Goal: Task Accomplishment & Management: Manage account settings

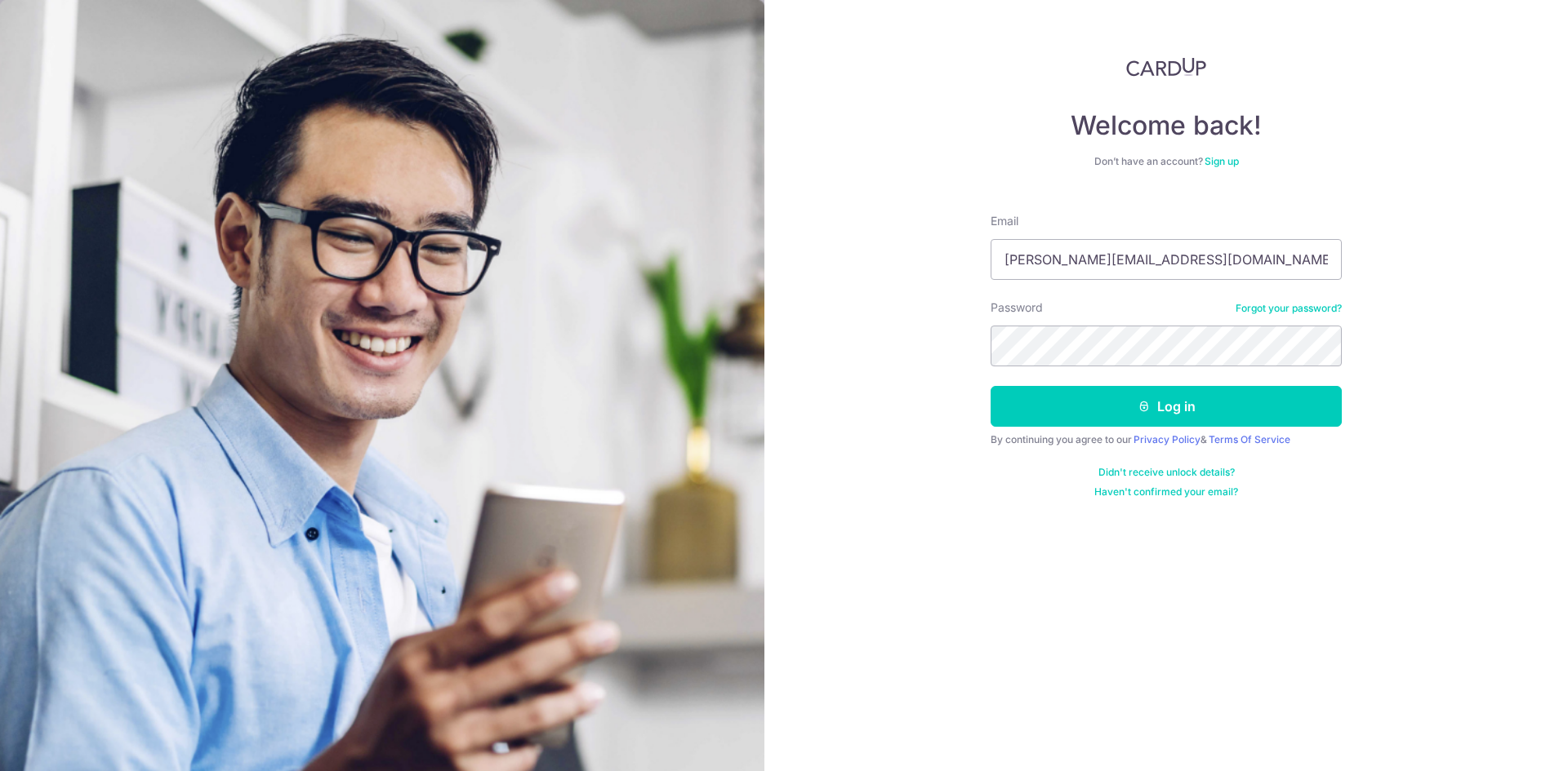
type input "[PERSON_NAME][EMAIL_ADDRESS][DOMAIN_NAME]"
click at [991, 386] on button "Log in" at bounding box center [1166, 406] width 351 height 41
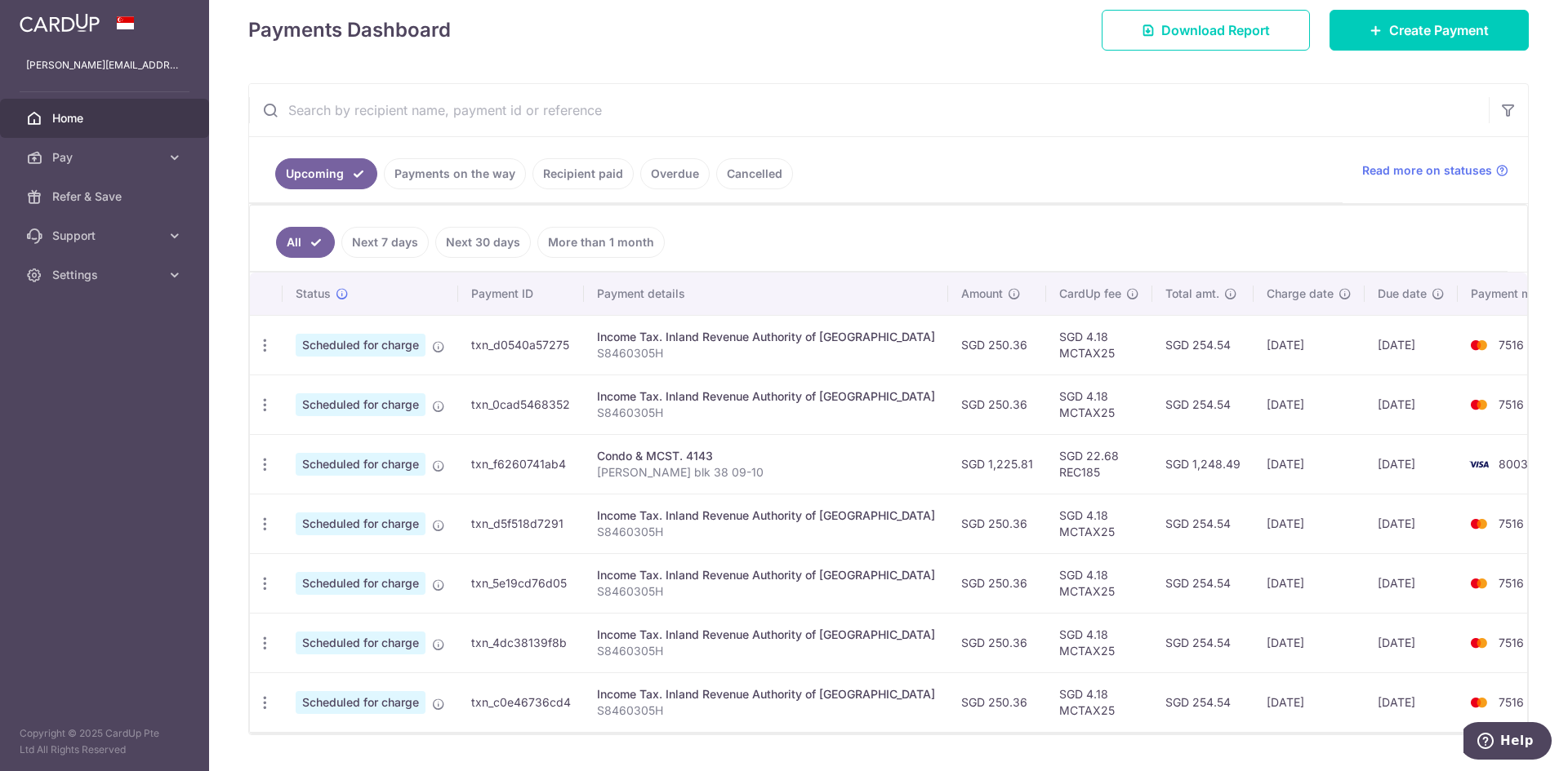
scroll to position [191, 0]
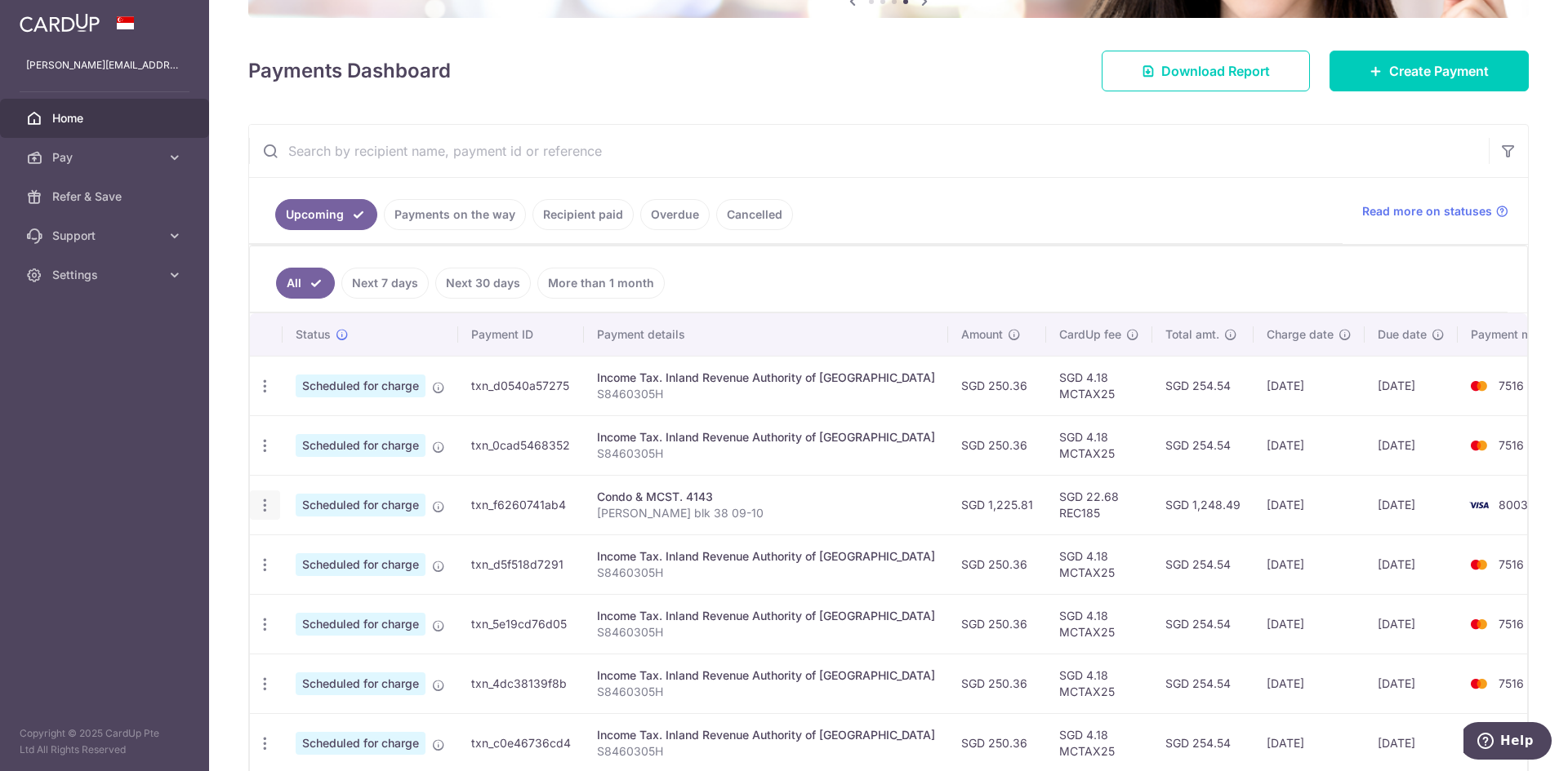
click at [263, 509] on icon "button" at bounding box center [265, 505] width 17 height 17
click at [348, 546] on span "Update payment" at bounding box center [351, 550] width 111 height 20
radio input "true"
type input "1,225.81"
type input "11/12/2025"
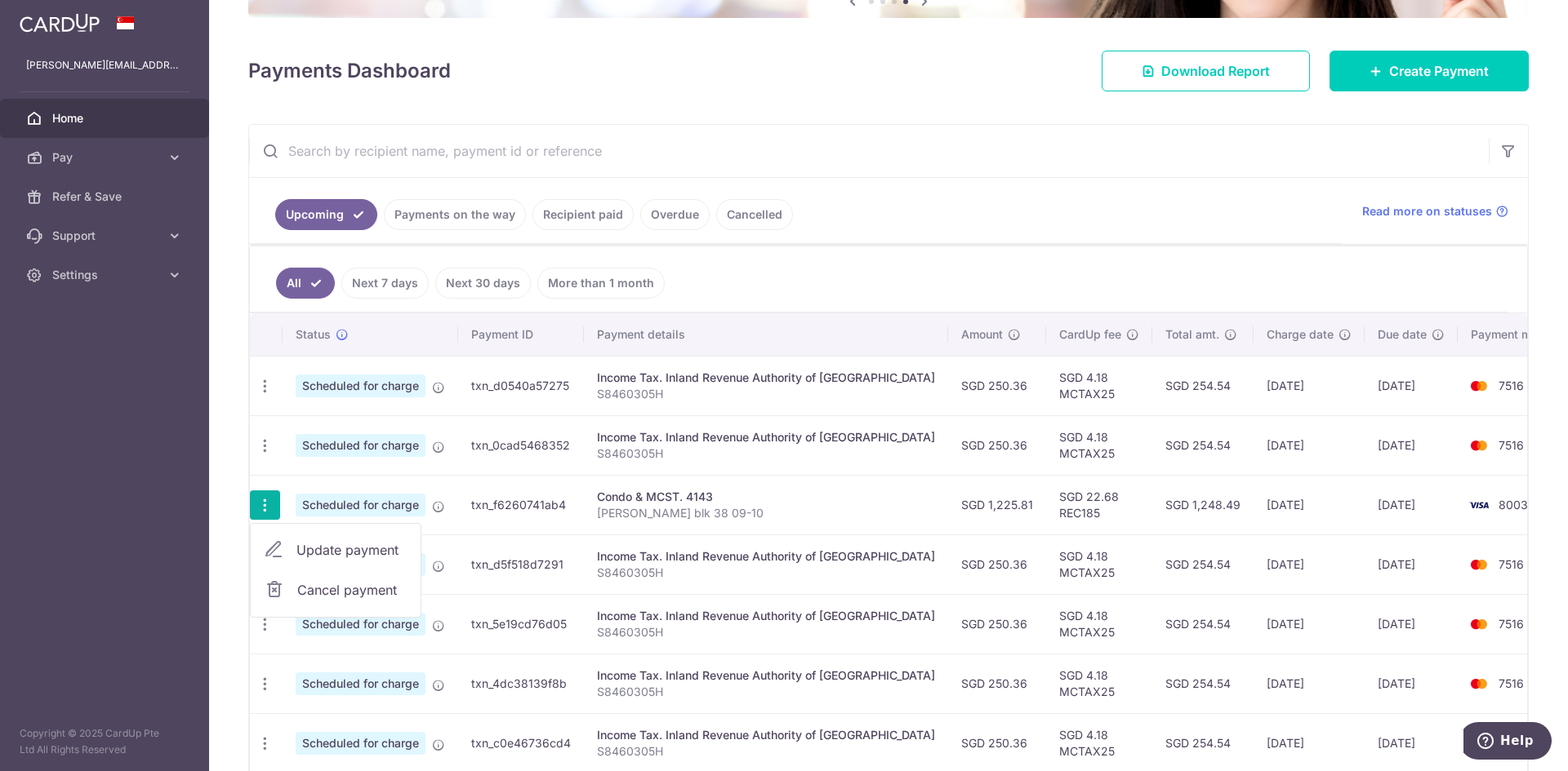
type input "Stephen Onggo blk 38 09-10"
type input "REC185"
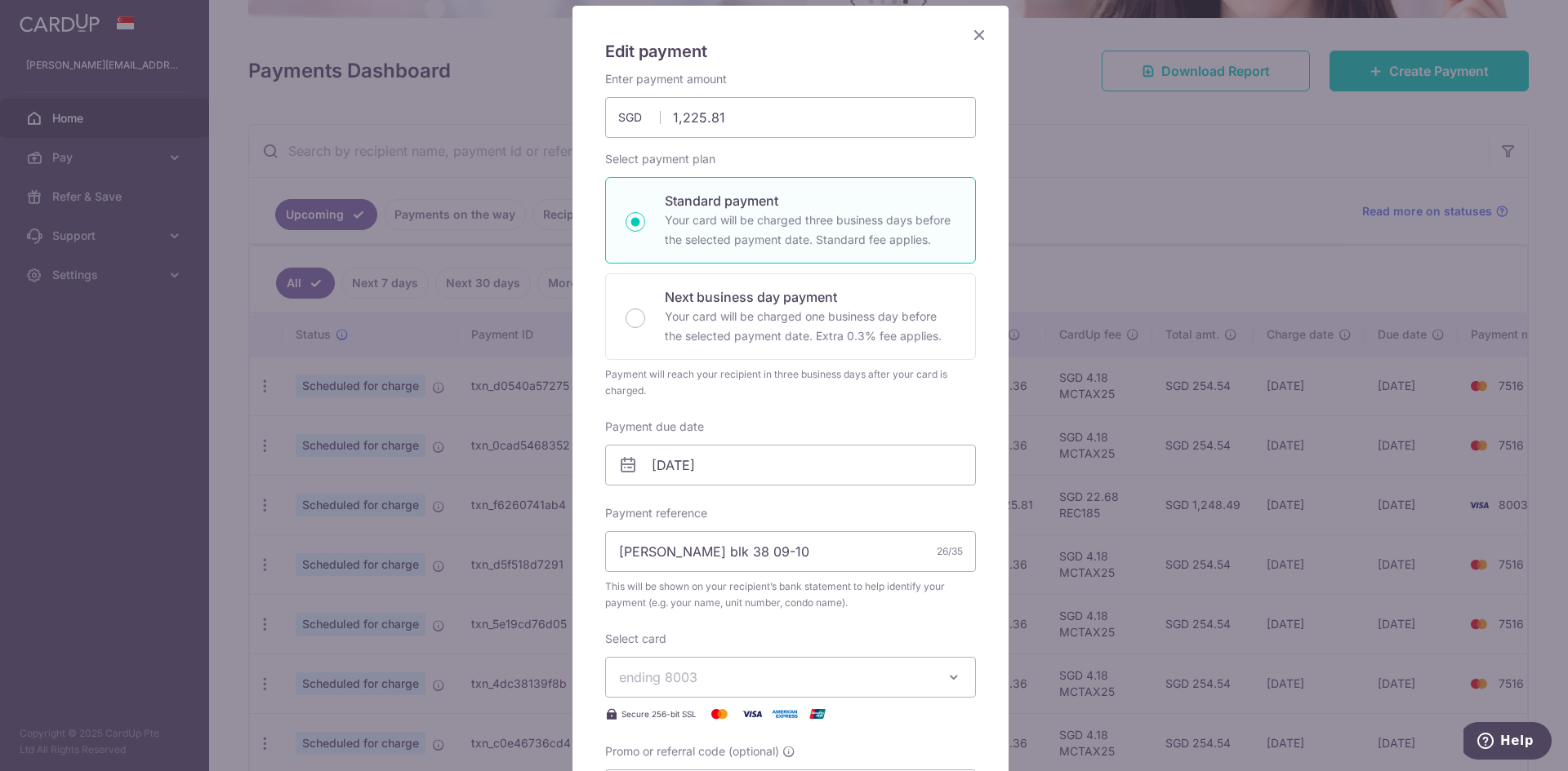
scroll to position [164, 0]
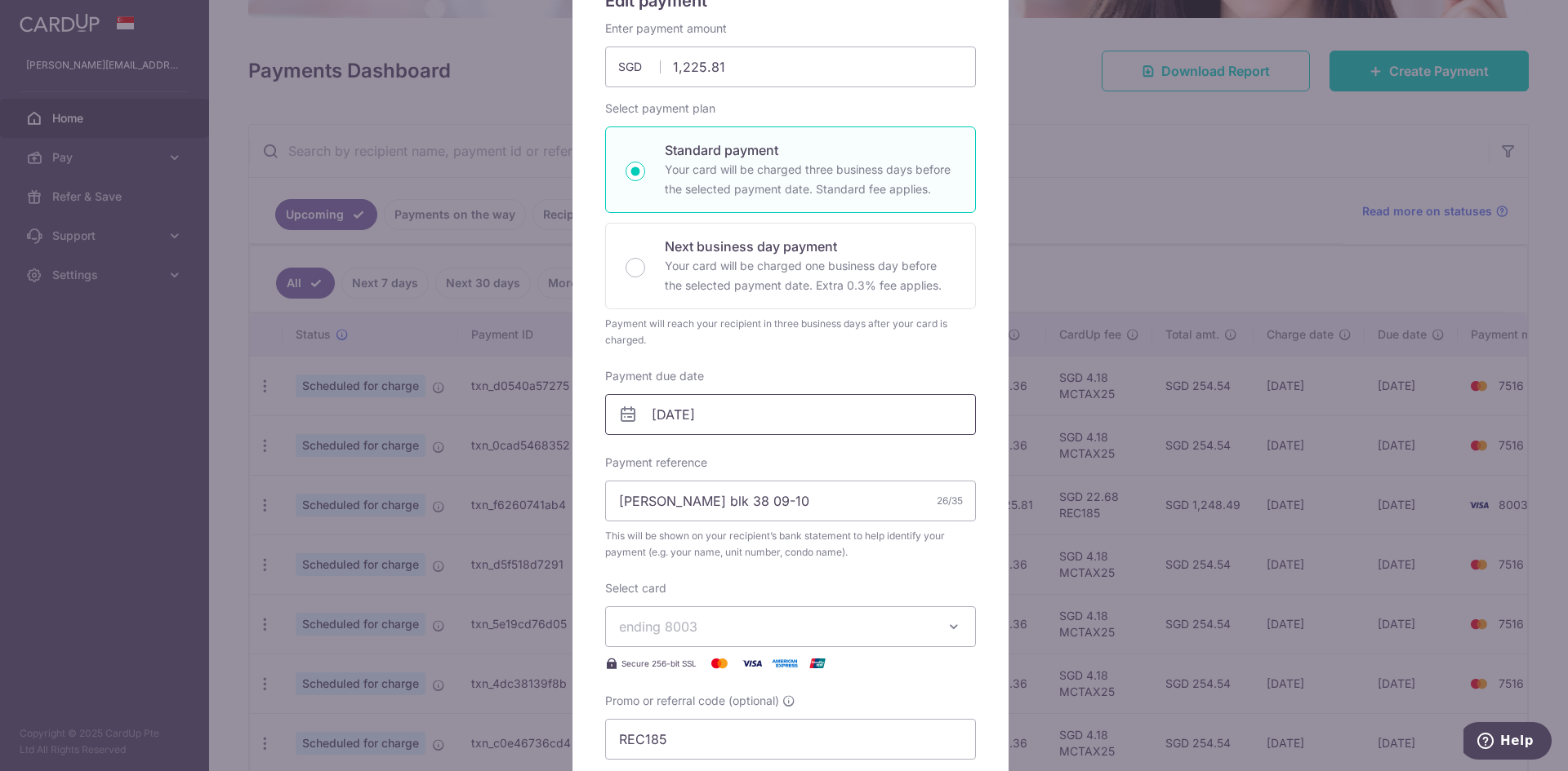
click at [717, 419] on input "[DATE]" at bounding box center [790, 414] width 371 height 41
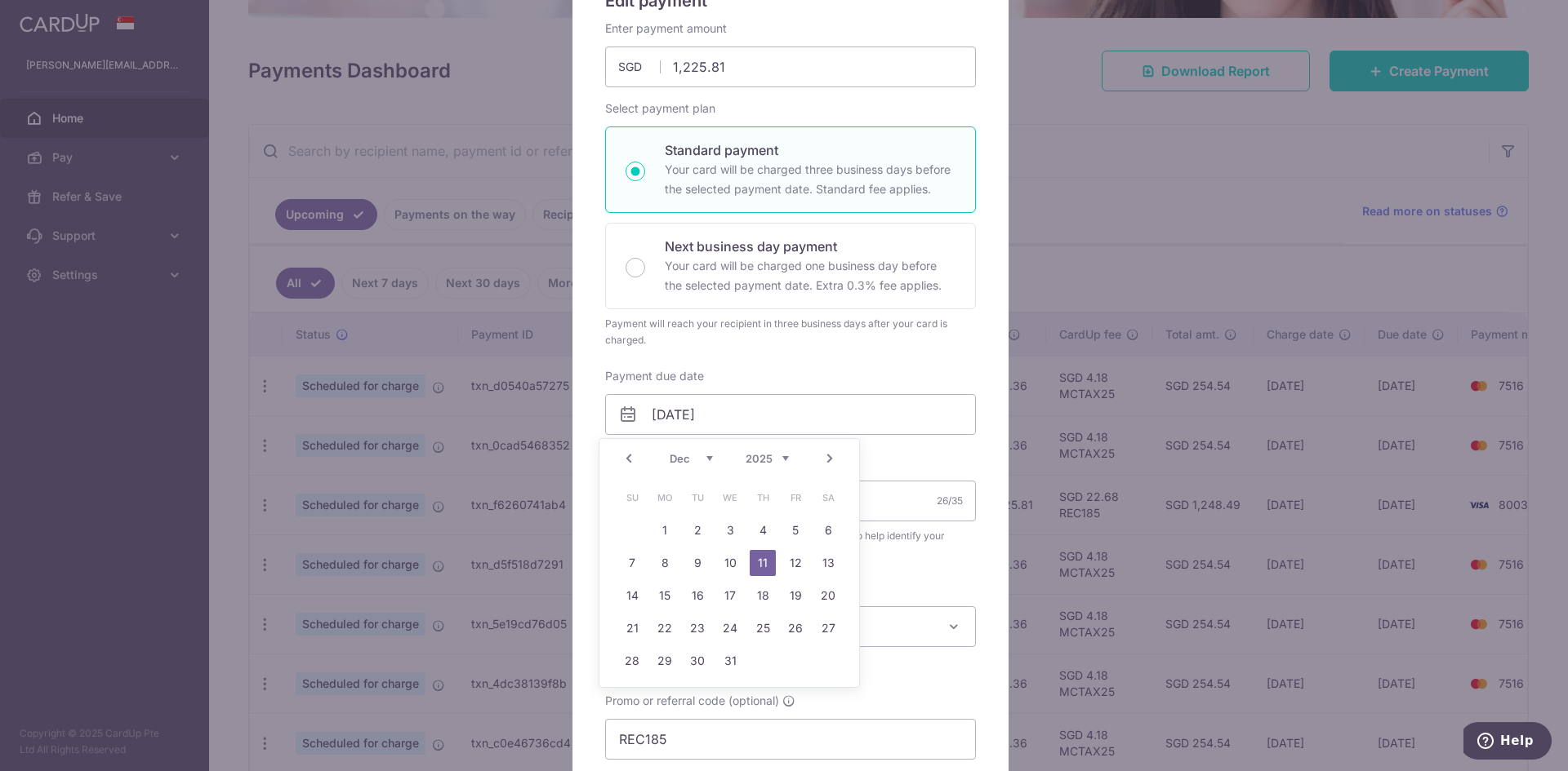
click at [627, 458] on link "Prev" at bounding box center [628, 459] width 20 height 20
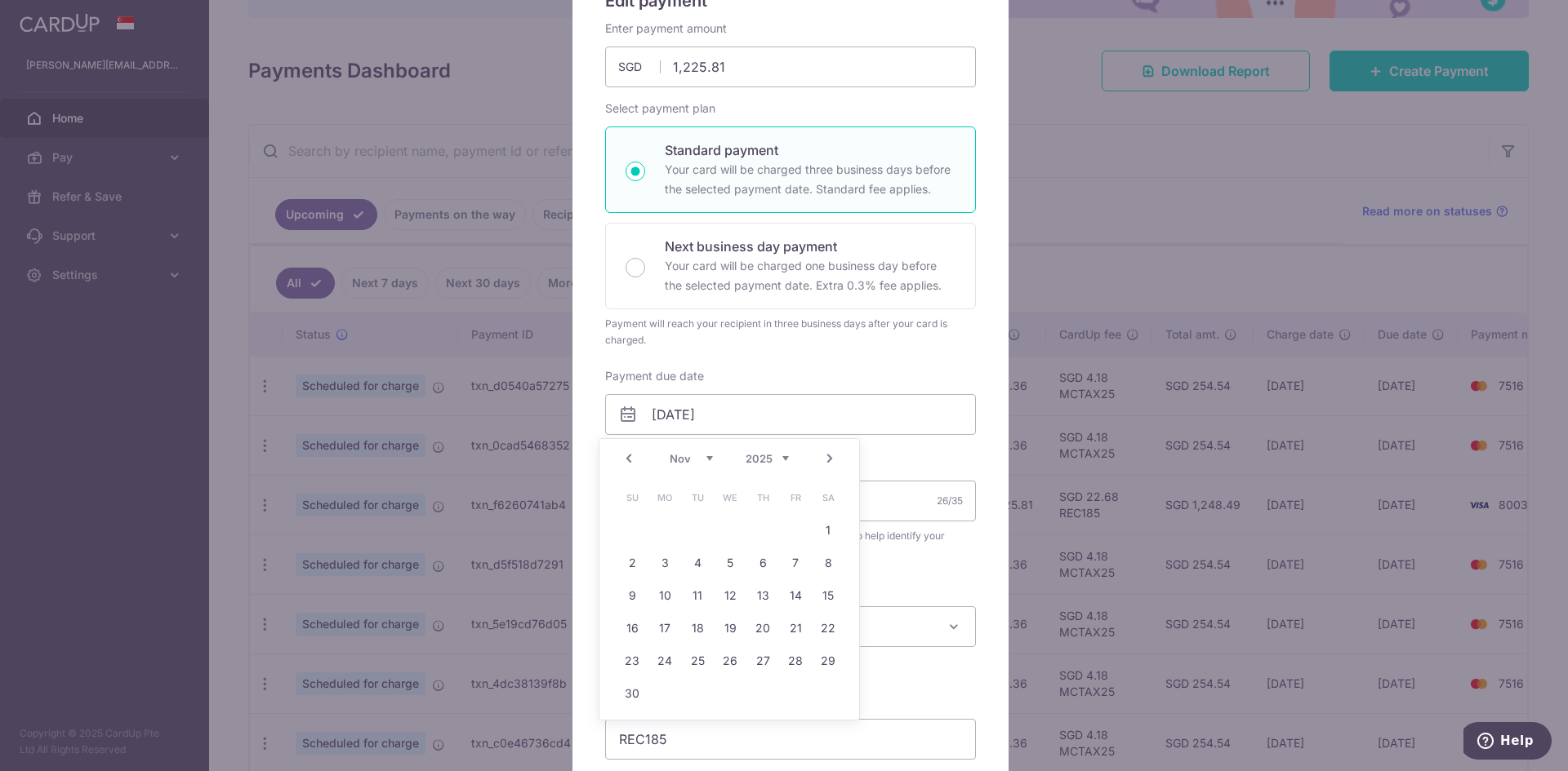
click at [627, 458] on link "Prev" at bounding box center [628, 459] width 20 height 20
click at [634, 658] on link "26" at bounding box center [632, 661] width 26 height 26
type input "[DATE]"
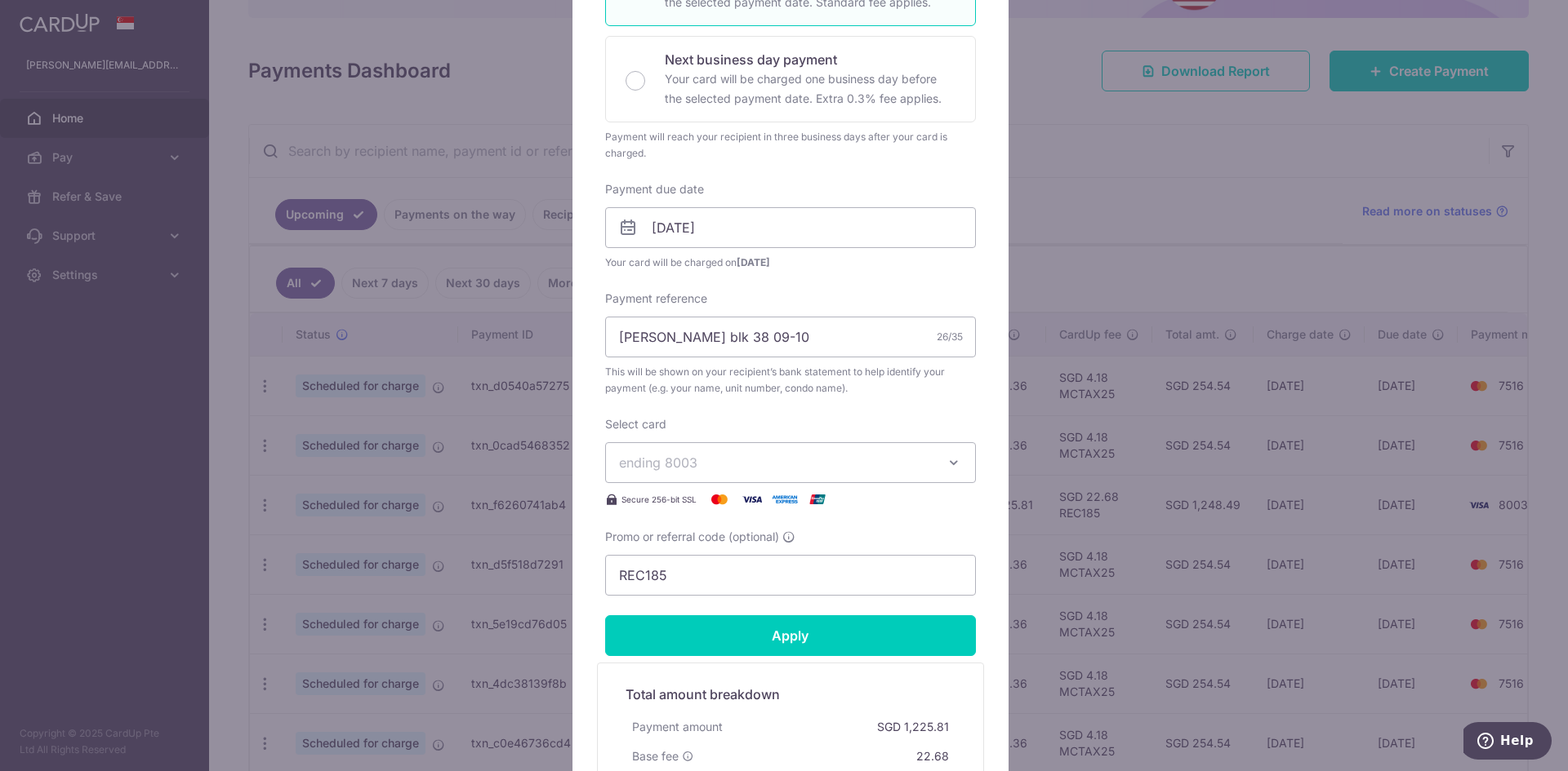
scroll to position [408, 0]
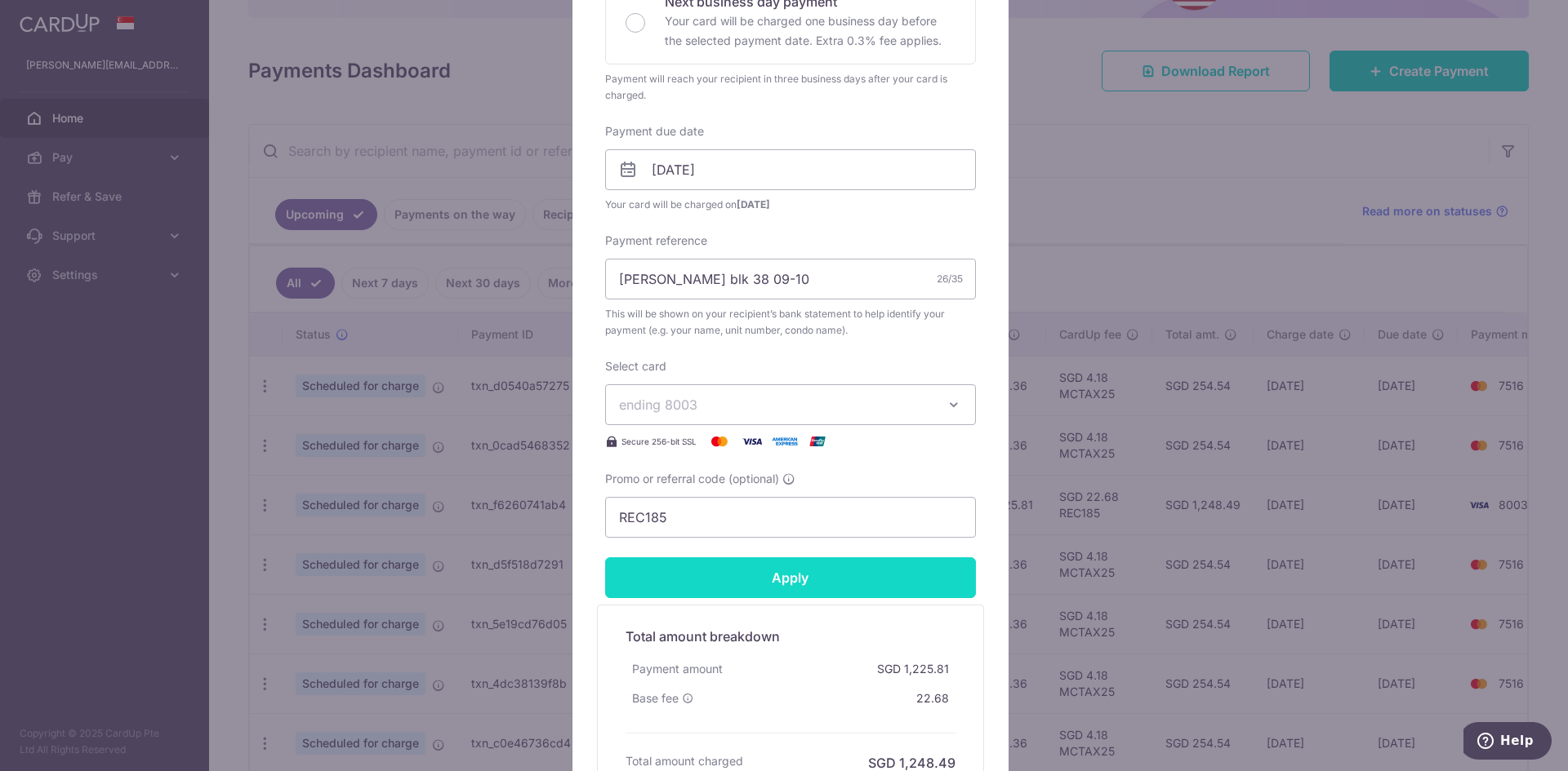
click at [796, 584] on input "Apply" at bounding box center [790, 577] width 371 height 41
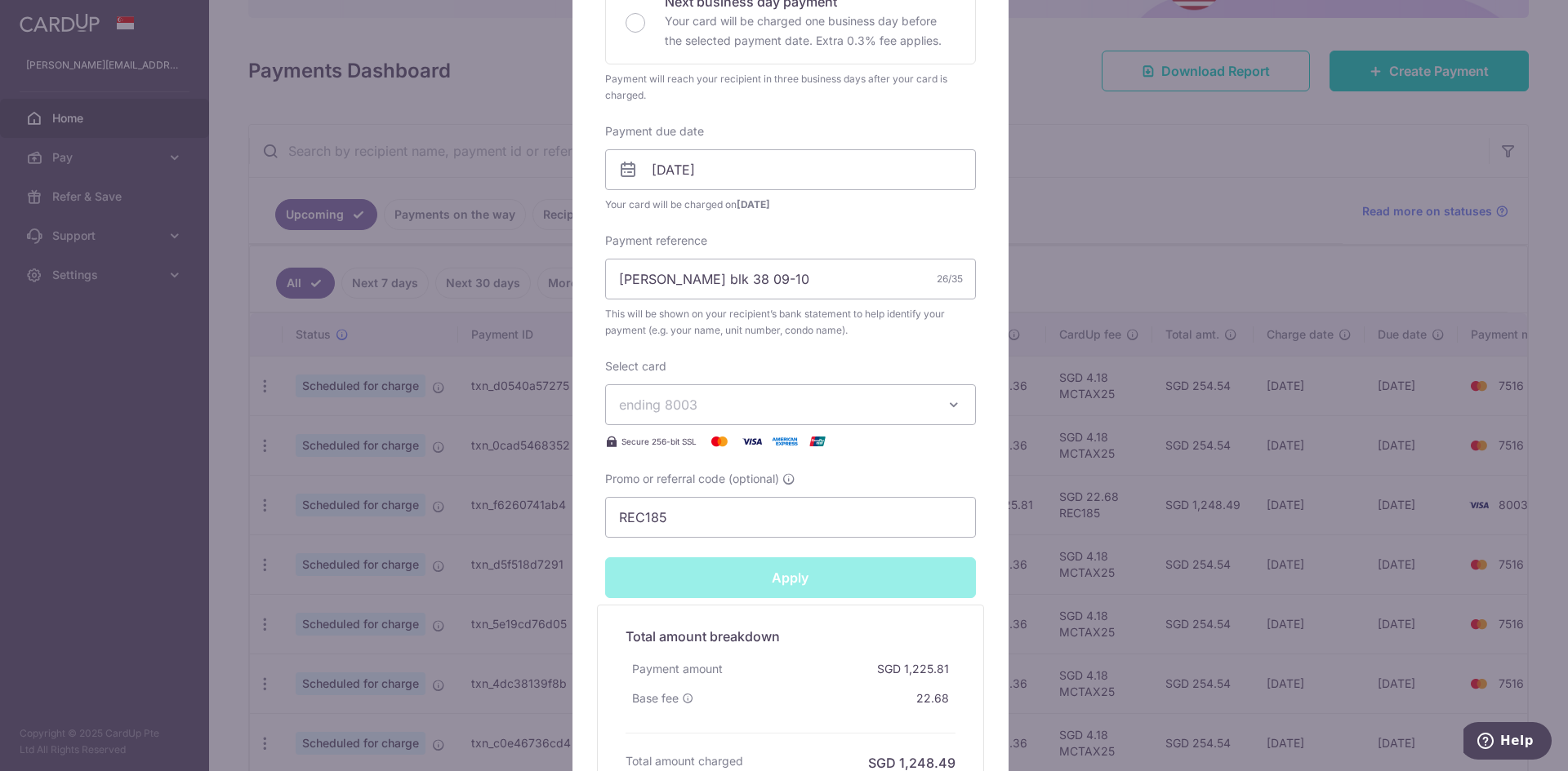
type input "Successfully Applied"
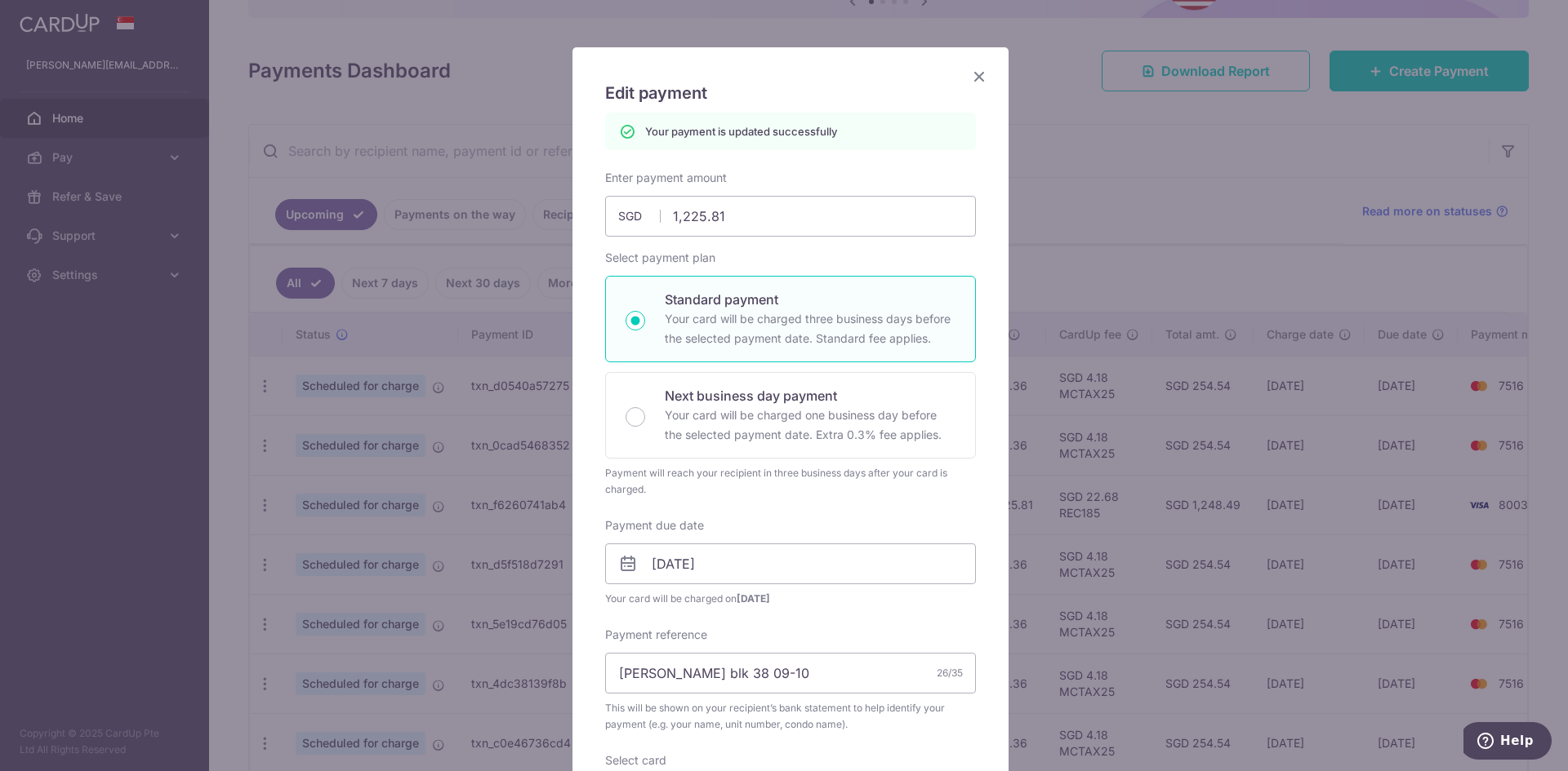
scroll to position [0, 0]
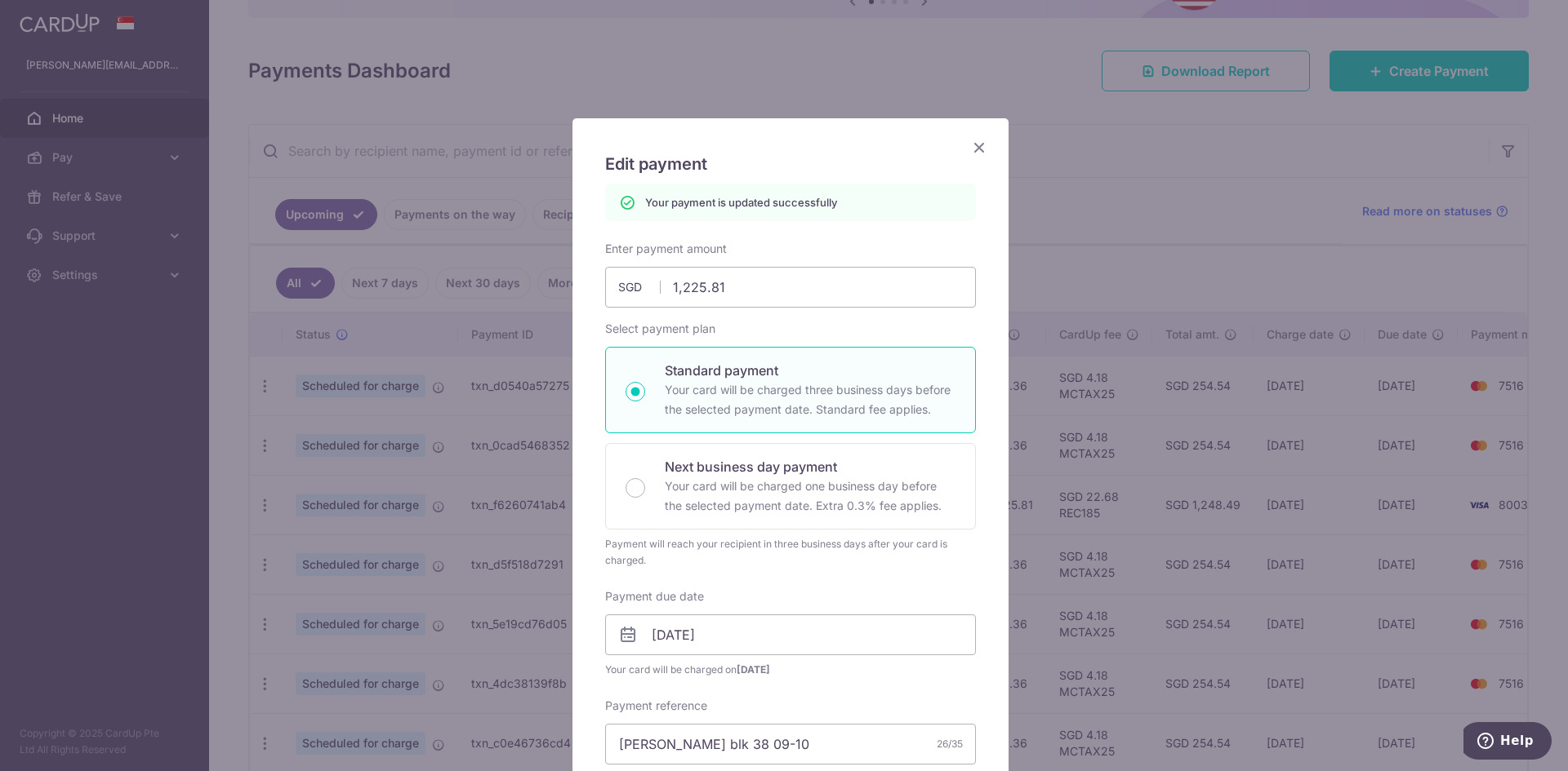
click at [969, 148] on icon "Close" at bounding box center [978, 148] width 20 height 21
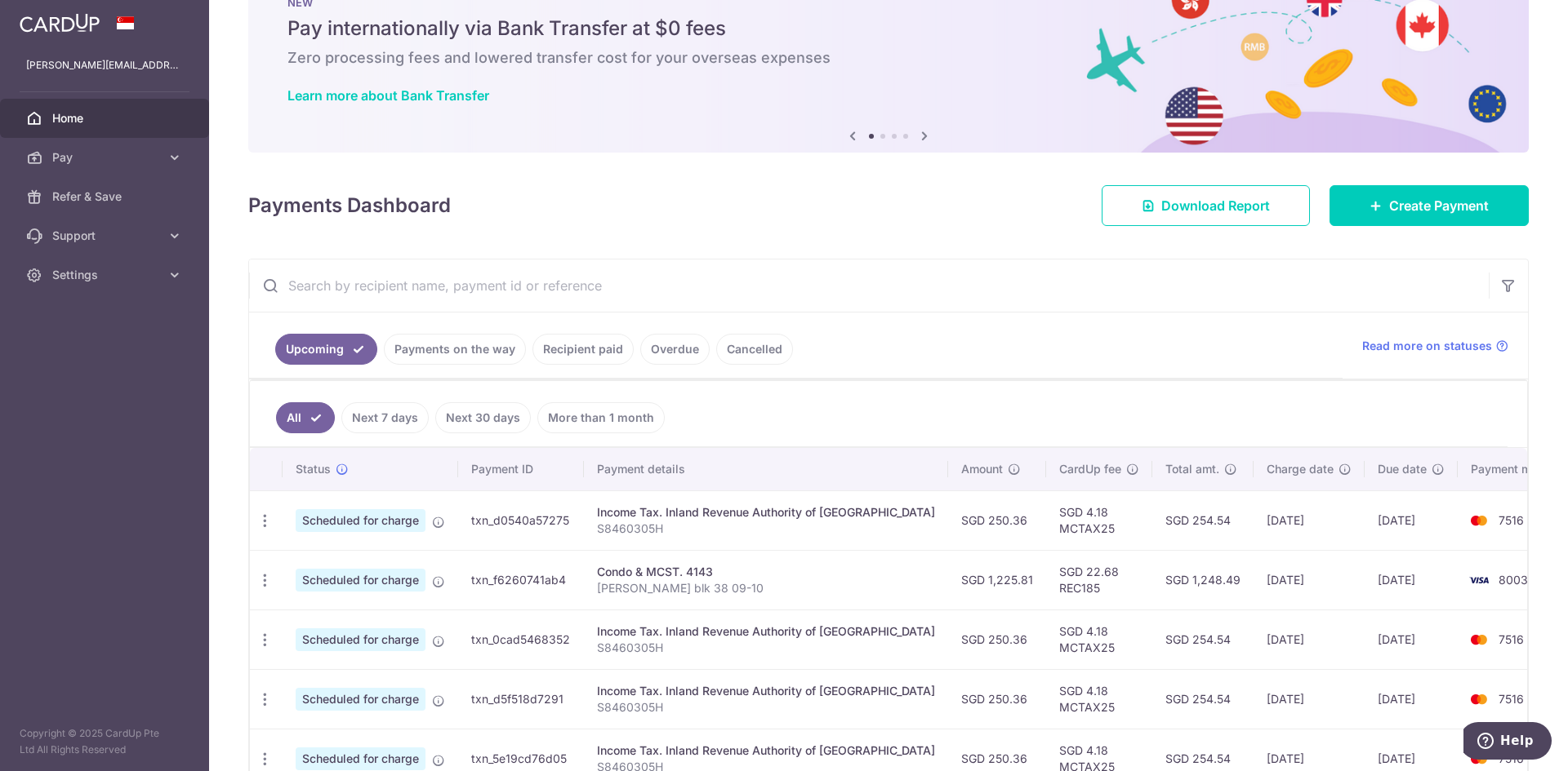
scroll to position [81, 0]
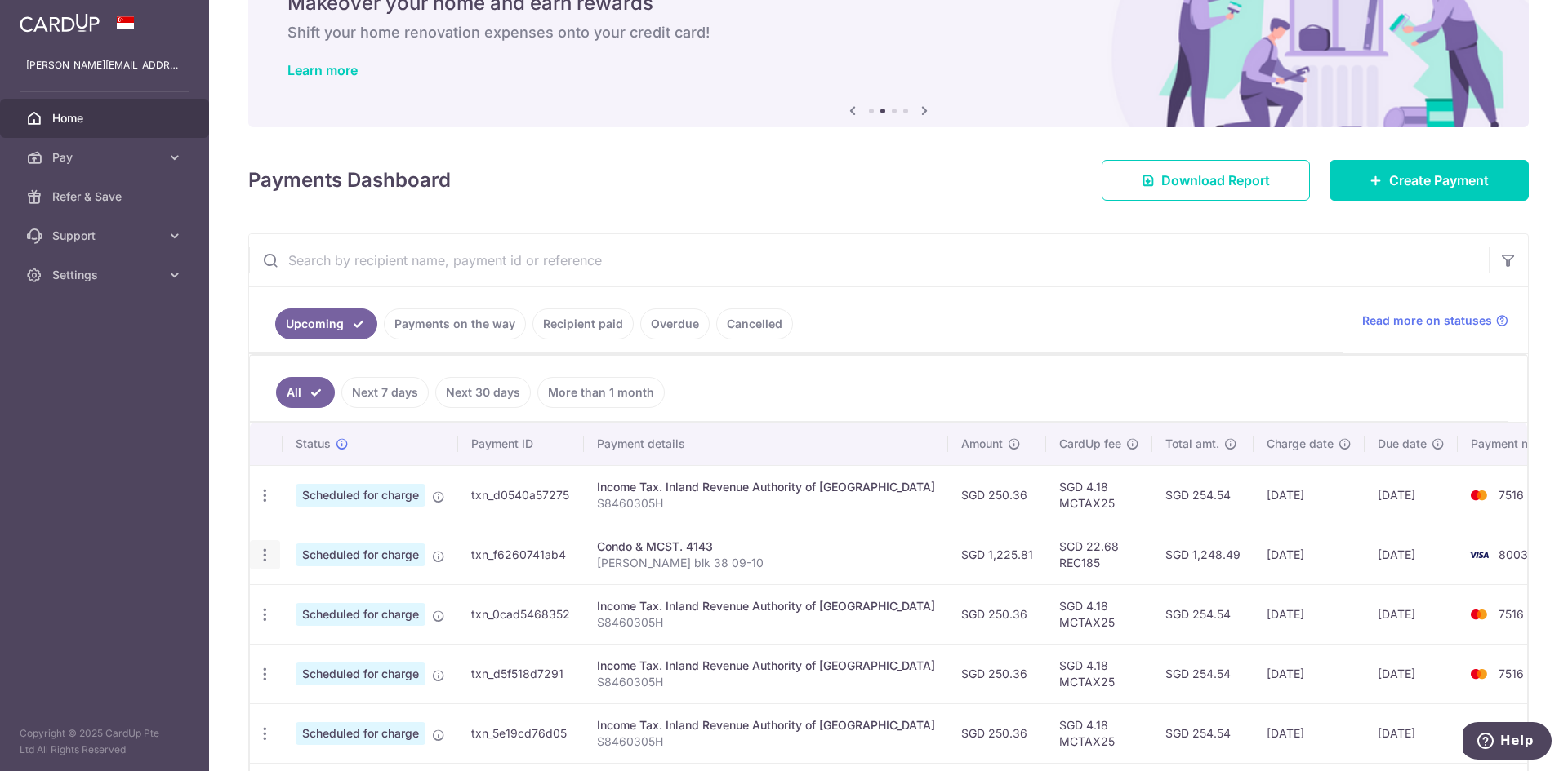
click at [262, 562] on icon "button" at bounding box center [265, 555] width 17 height 17
click at [311, 602] on span "Update payment" at bounding box center [351, 600] width 111 height 20
radio input "true"
type input "1,225.81"
type input "[DATE]"
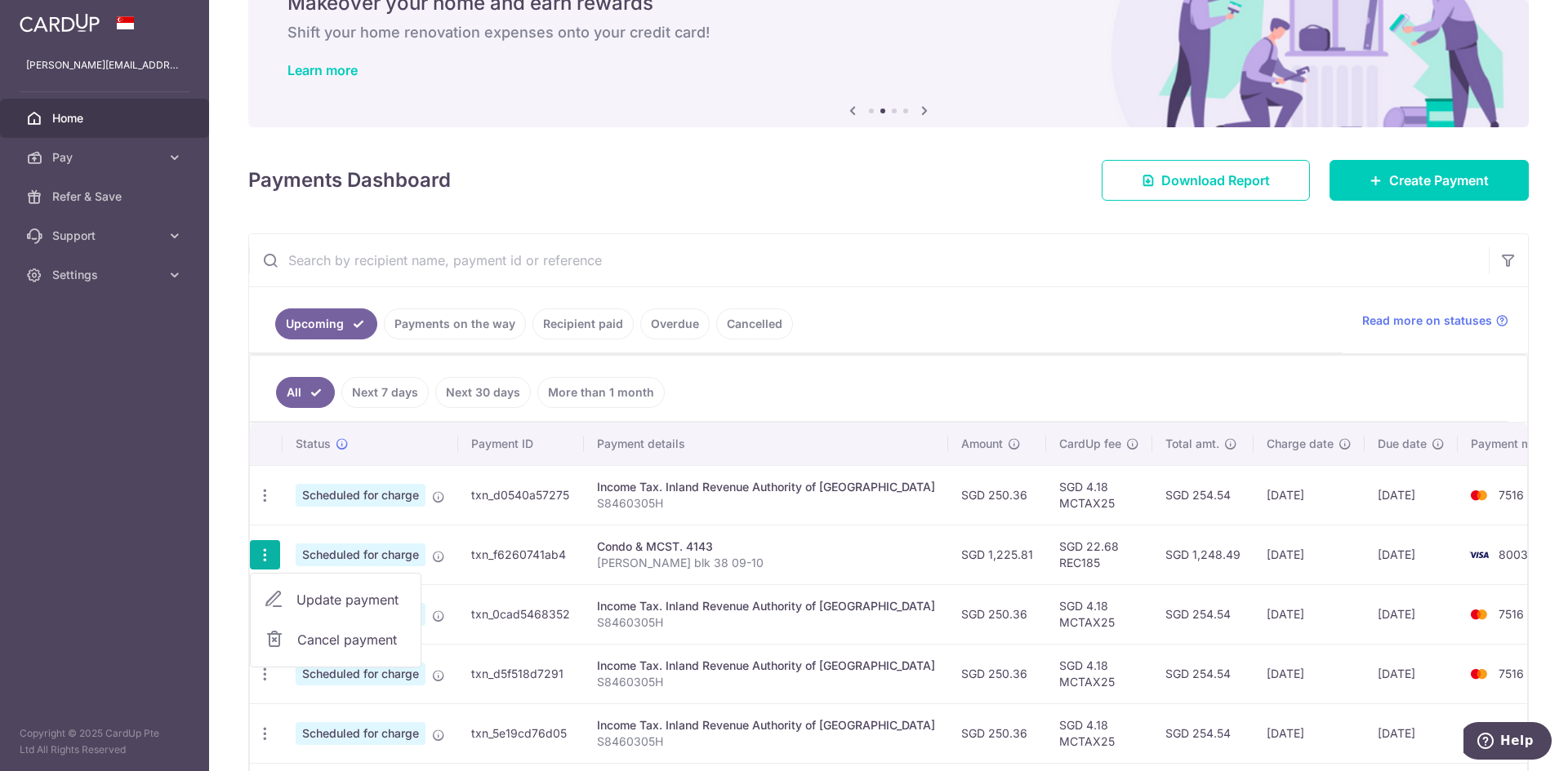
type input "[PERSON_NAME] blk 38 09-10"
type input "REC185"
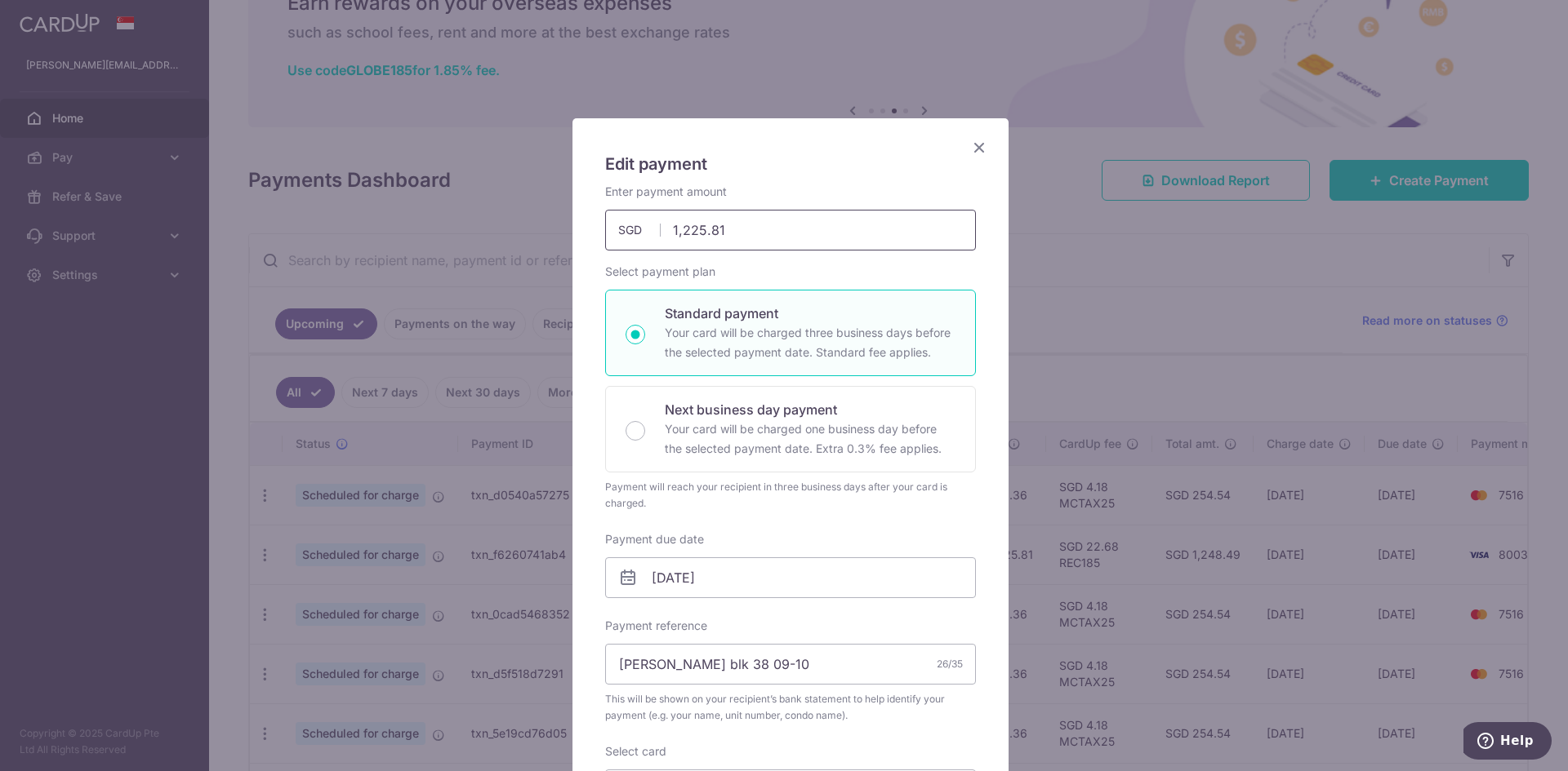
drag, startPoint x: 697, startPoint y: 226, endPoint x: 685, endPoint y: 224, distance: 12.2
click at [685, 224] on input "1,225.81" at bounding box center [790, 230] width 371 height 41
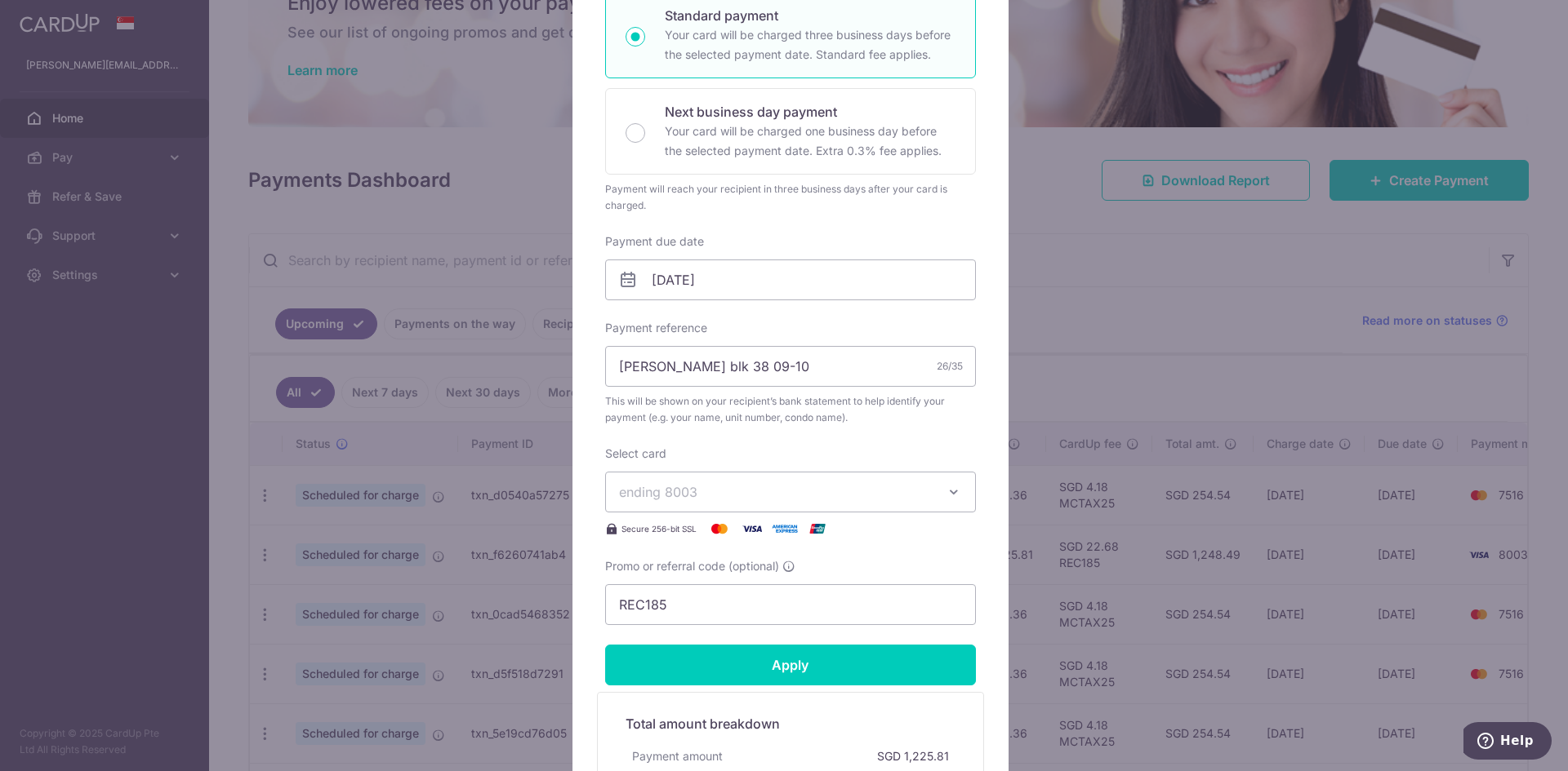
scroll to position [326, 0]
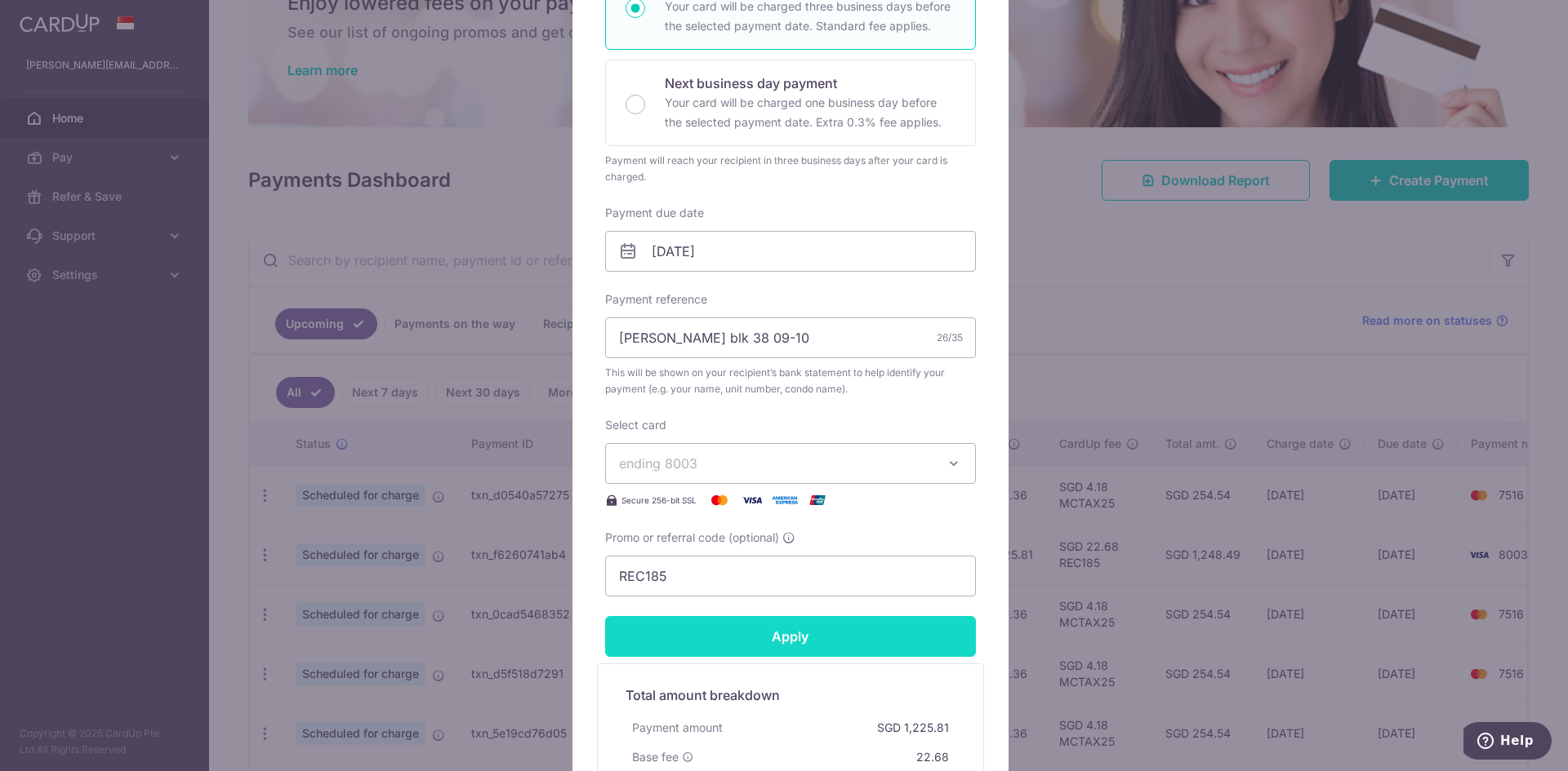
type input "1,233.81"
click at [841, 640] on input "Apply" at bounding box center [790, 636] width 371 height 41
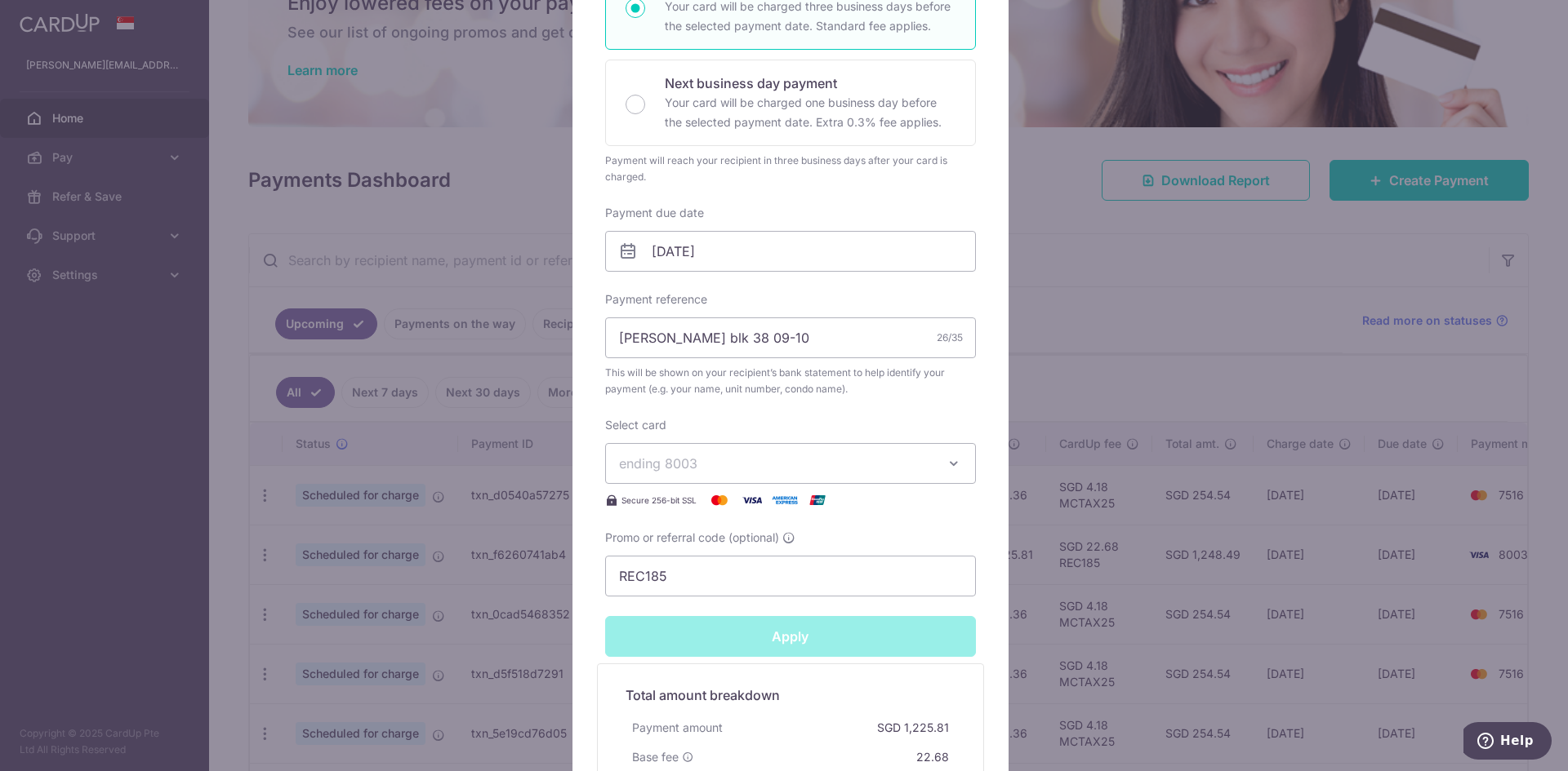
type input "Successfully Applied"
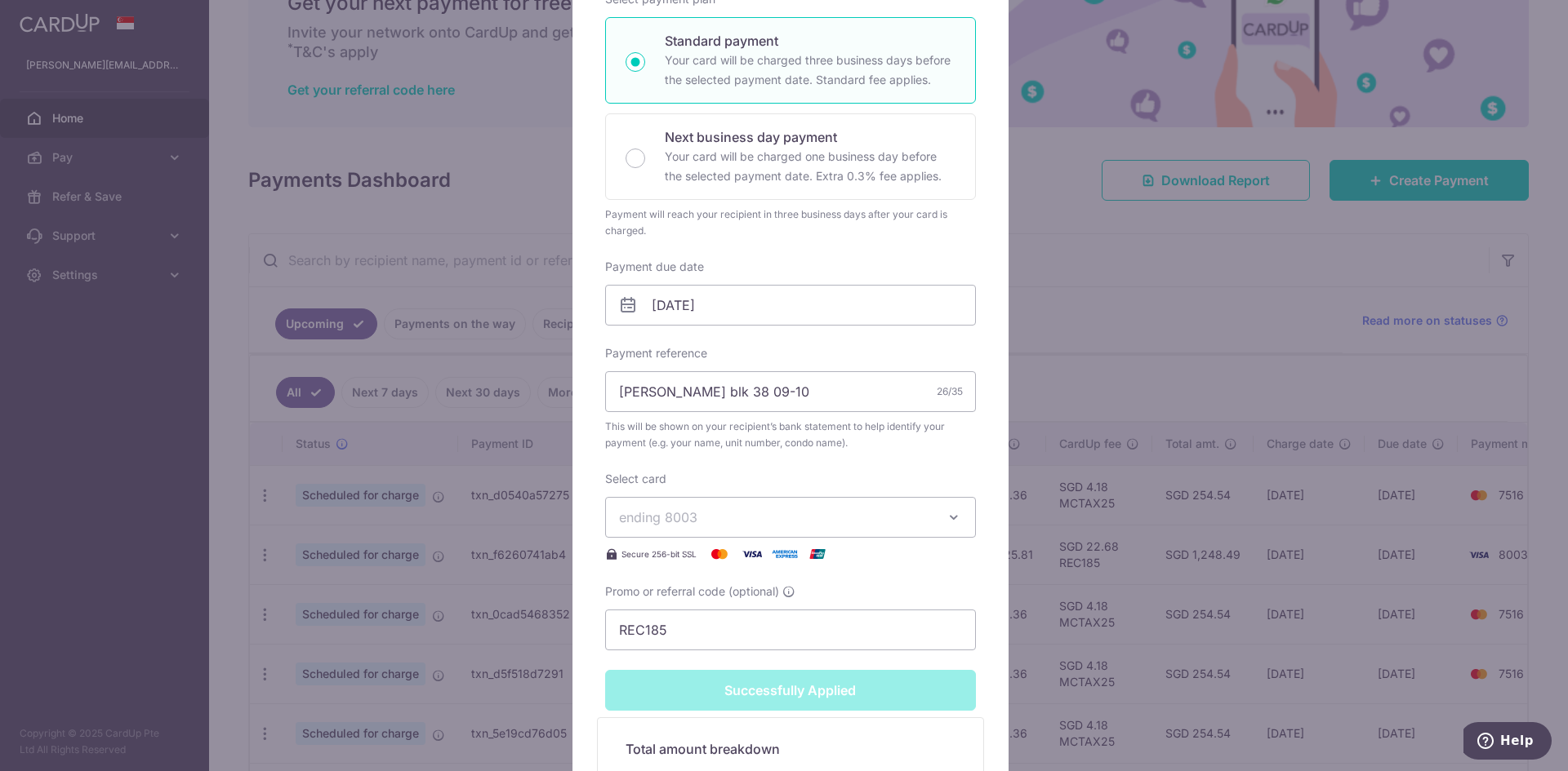
scroll to position [0, 0]
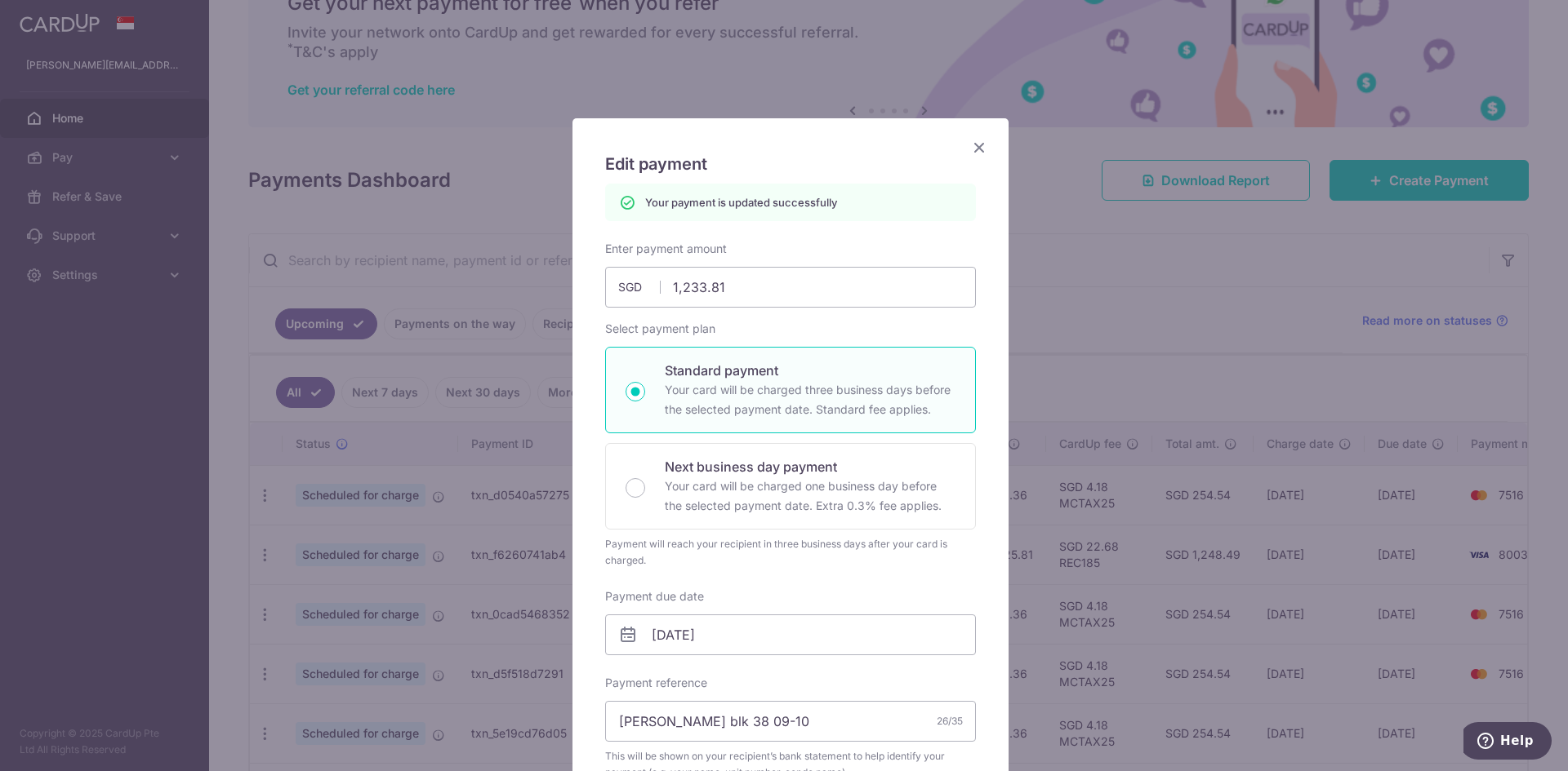
click at [973, 142] on icon "Close" at bounding box center [978, 148] width 20 height 21
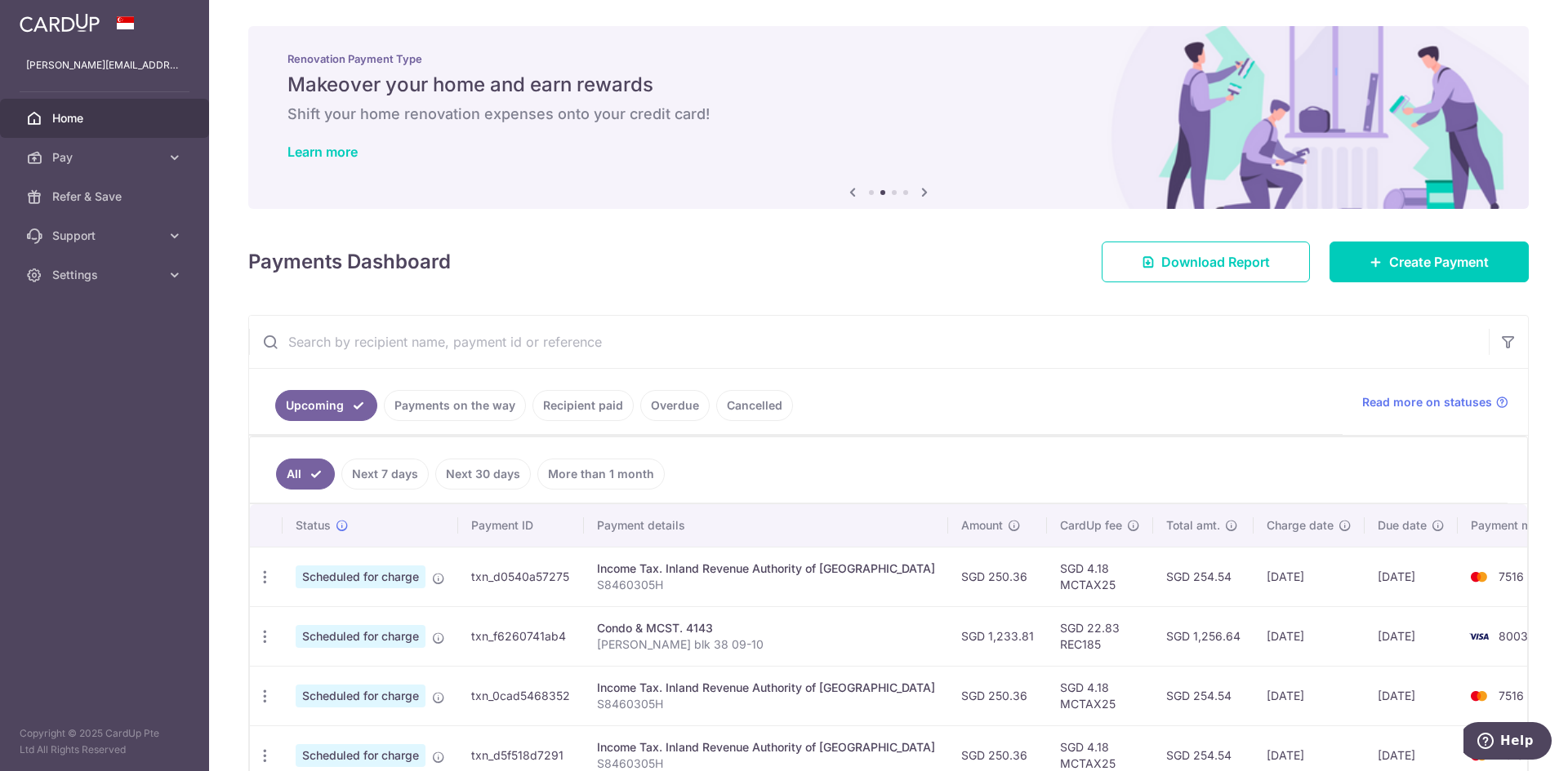
click at [78, 122] on span "Home" at bounding box center [106, 117] width 108 height 16
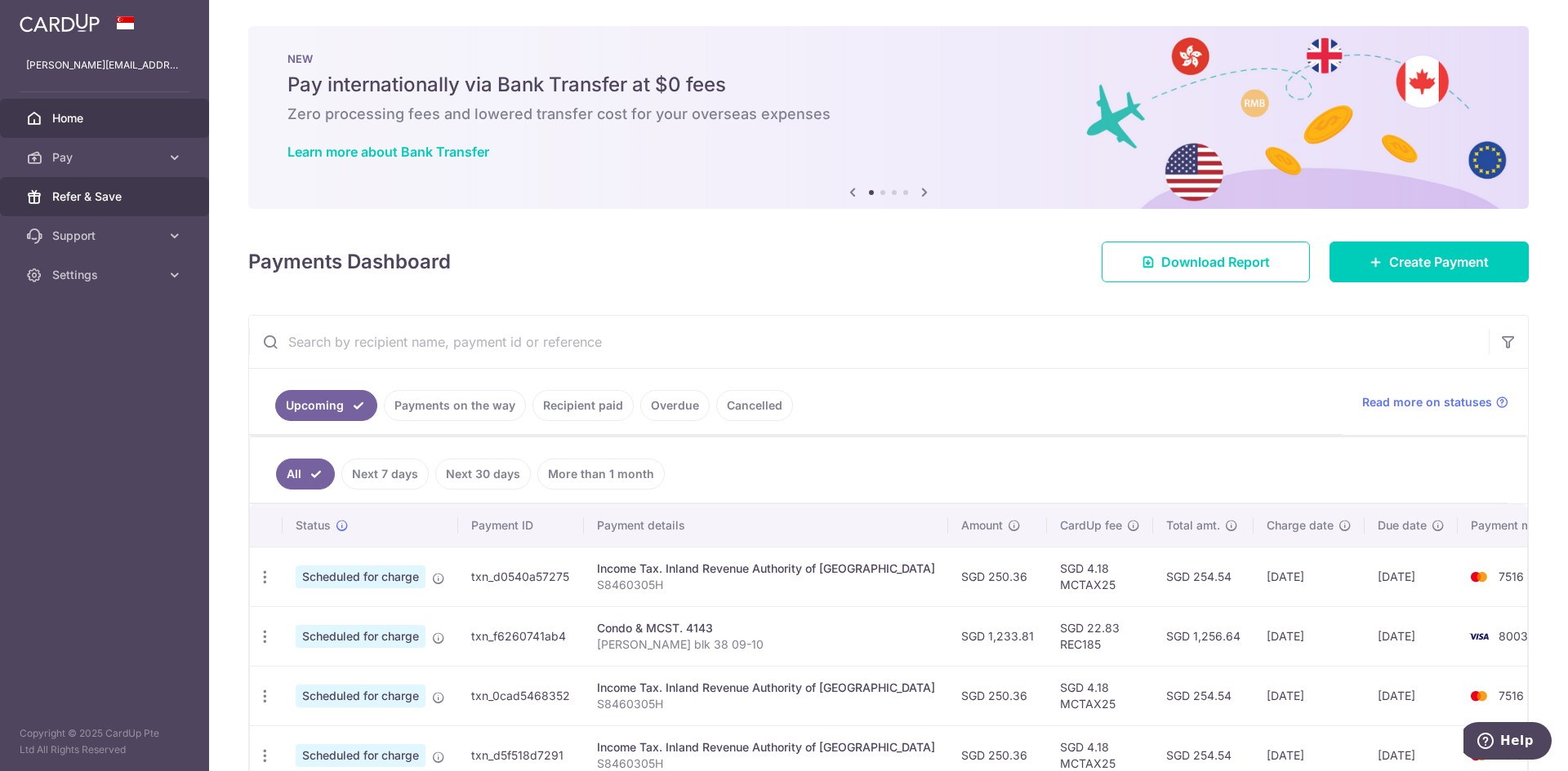
click at [101, 202] on span "Refer & Save" at bounding box center [106, 196] width 108 height 16
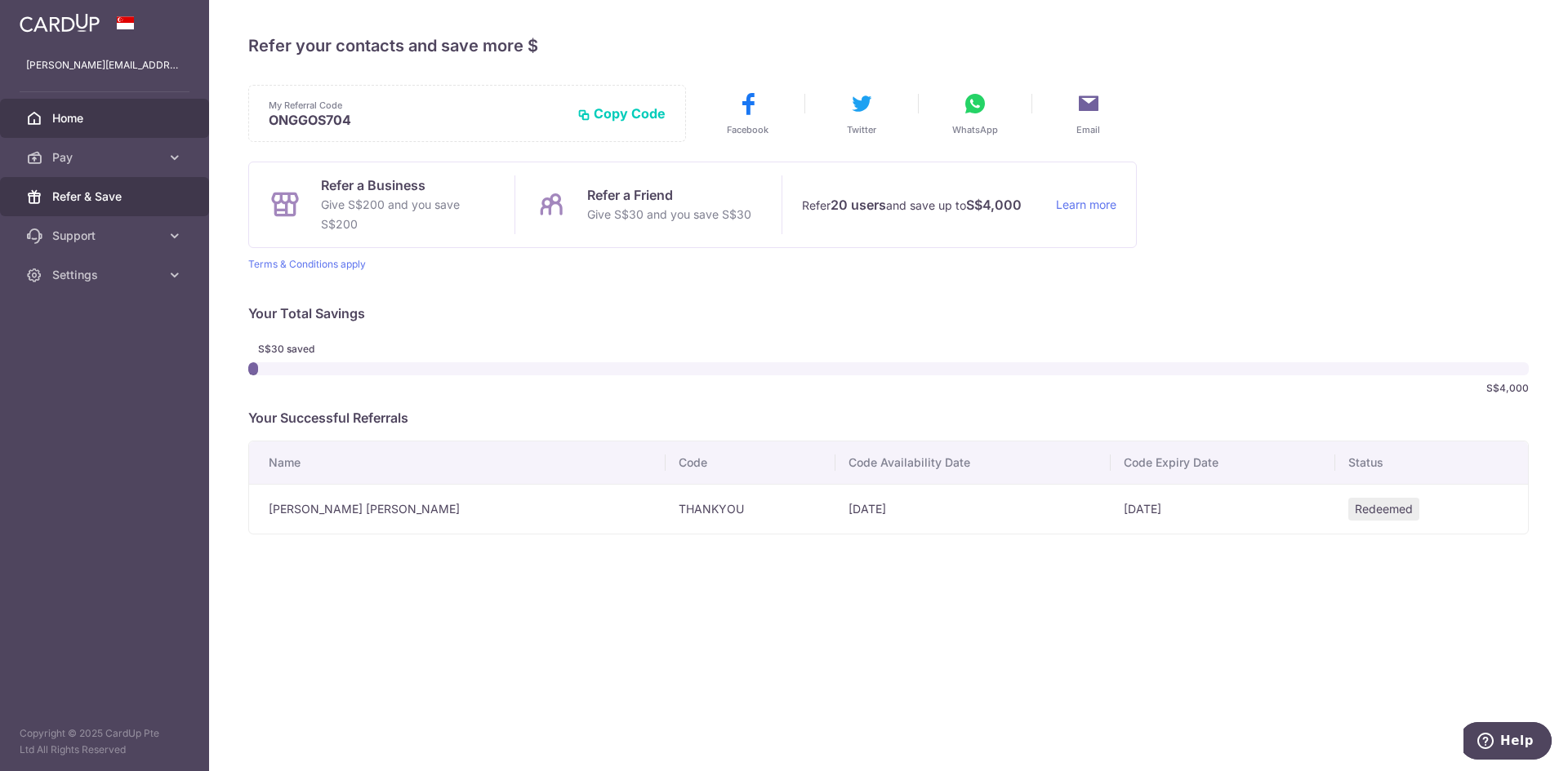
click at [62, 124] on span "Home" at bounding box center [106, 117] width 108 height 16
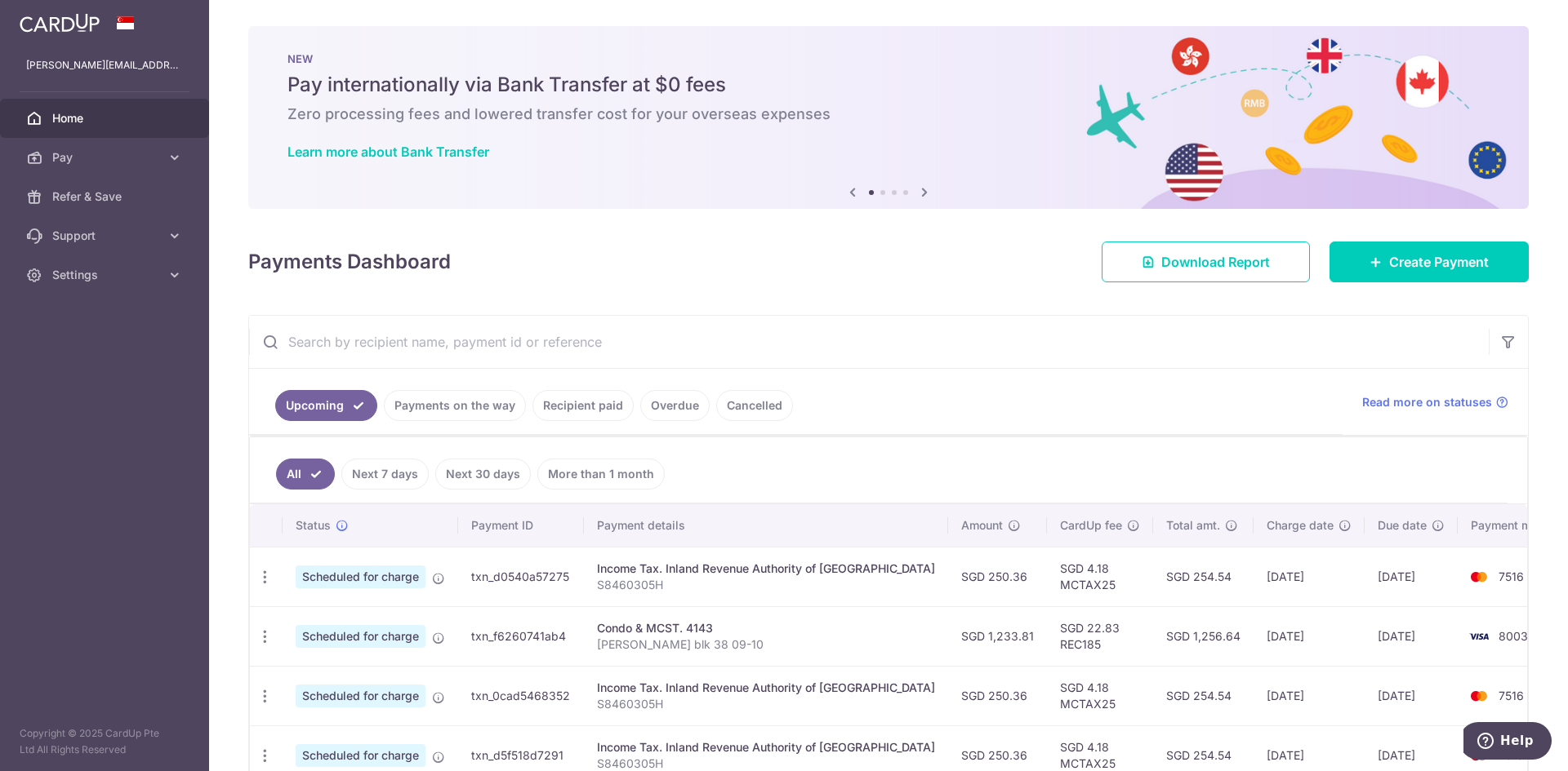
click at [65, 121] on span "Home" at bounding box center [106, 117] width 108 height 16
click at [74, 26] on img at bounding box center [60, 23] width 80 height 20
